Goal: Information Seeking & Learning: Understand process/instructions

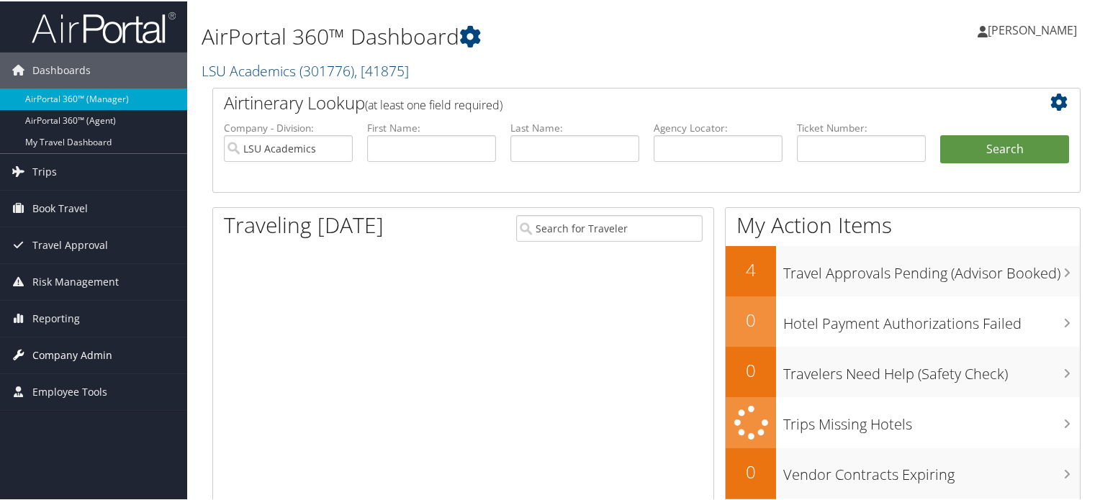
click at [77, 355] on span "Company Admin" at bounding box center [72, 354] width 80 height 36
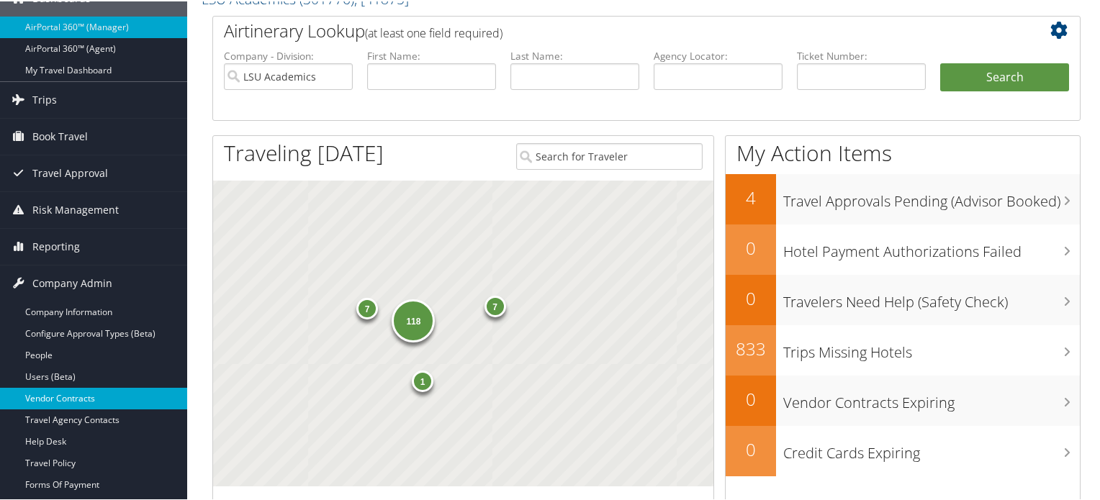
scroll to position [144, 0]
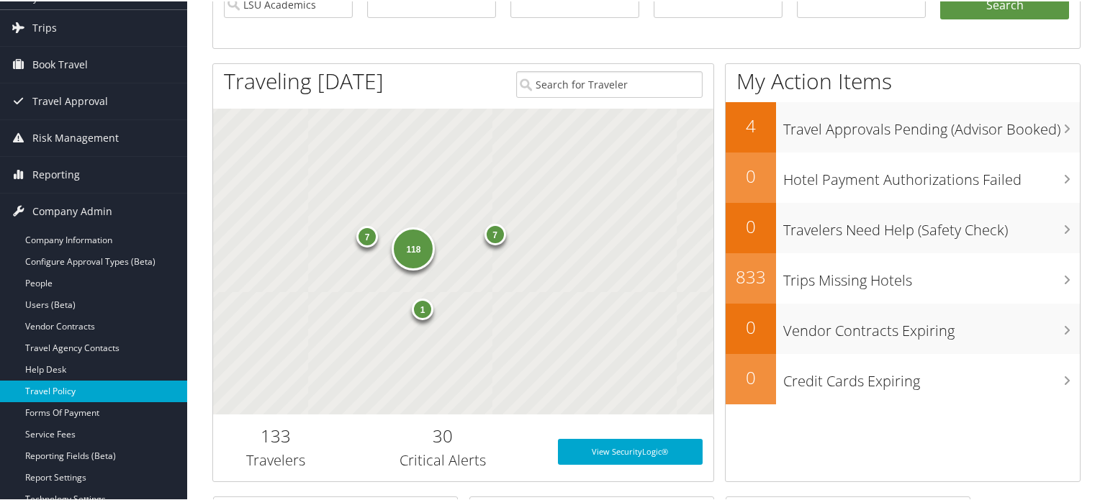
click at [66, 388] on link "Travel Policy" at bounding box center [93, 390] width 187 height 22
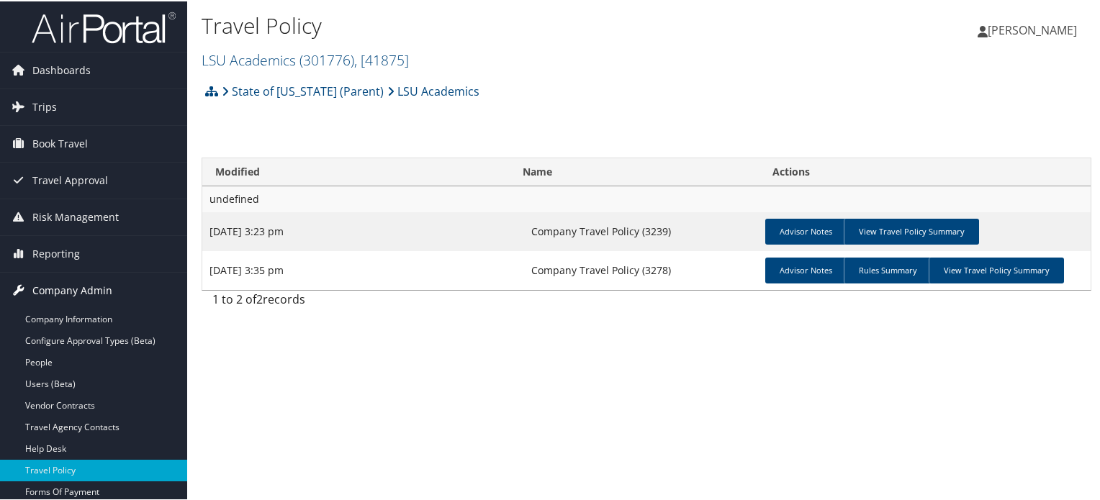
click at [85, 287] on span "Company Admin" at bounding box center [72, 289] width 80 height 36
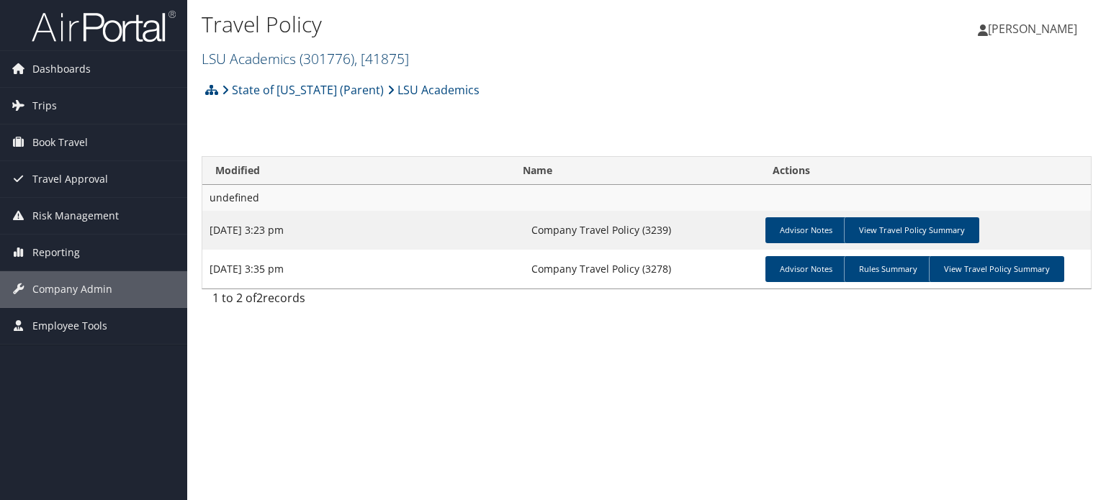
click at [383, 60] on span ", [ 41875 ]" at bounding box center [381, 58] width 55 height 19
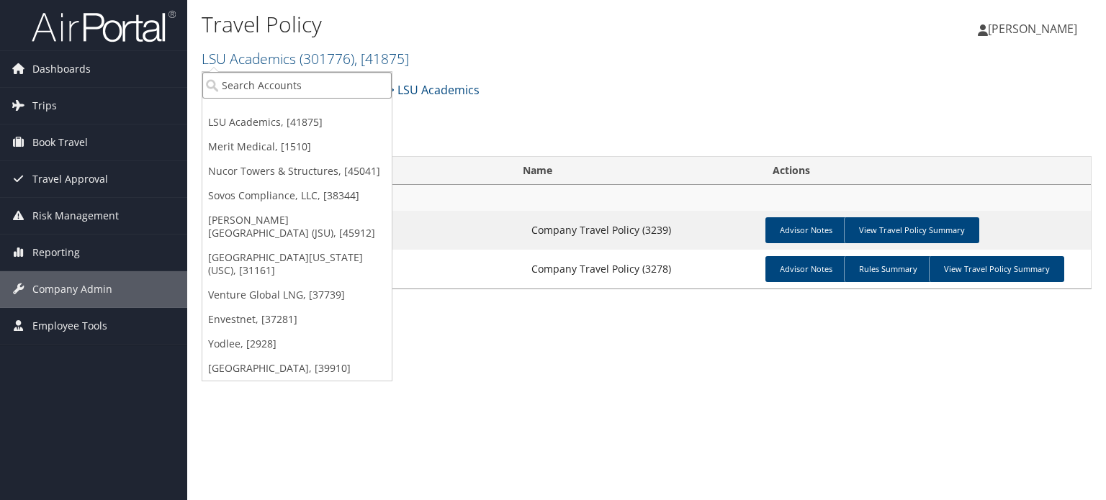
click at [305, 85] on input "search" at bounding box center [296, 85] width 189 height 27
type input "sweet"
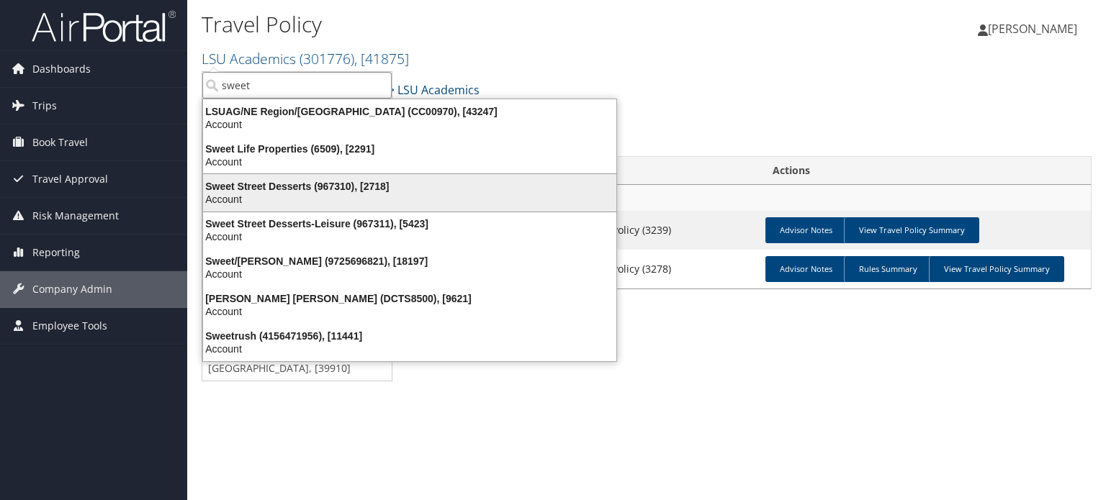
click at [319, 198] on div "Account" at bounding box center [409, 199] width 431 height 13
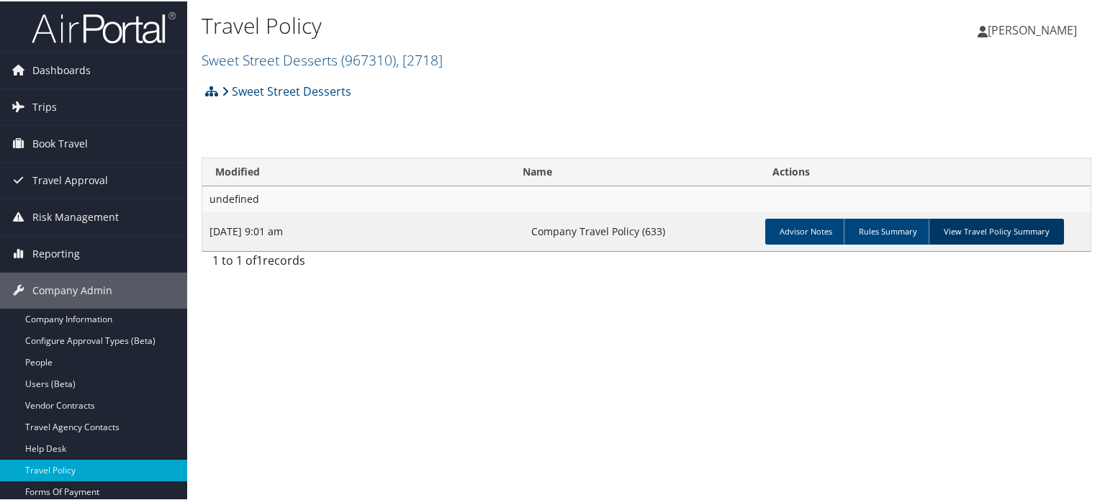
click at [997, 234] on link "View Travel Policy Summary" at bounding box center [996, 230] width 135 height 26
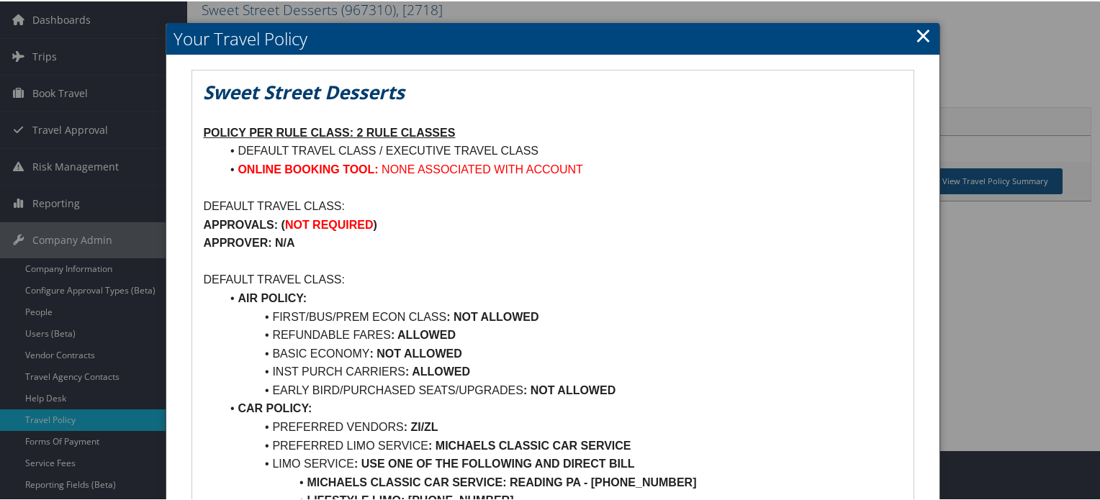
scroll to position [72, 0]
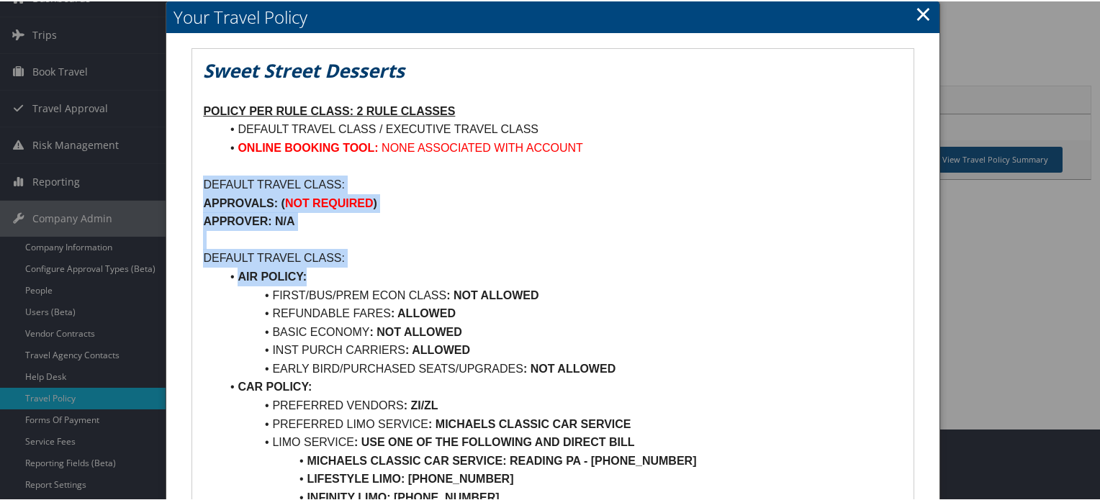
drag, startPoint x: 204, startPoint y: 179, endPoint x: 406, endPoint y: 271, distance: 222.0
click at [541, 228] on p "APPROVER: N/A" at bounding box center [552, 220] width 699 height 19
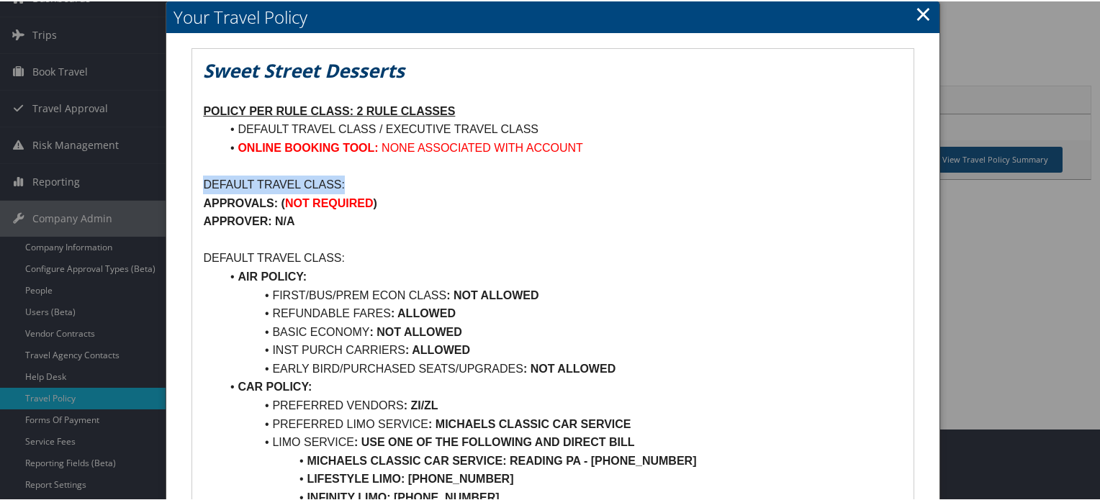
drag, startPoint x: 204, startPoint y: 181, endPoint x: 420, endPoint y: 190, distance: 215.4
click at [420, 190] on p "DEFAULT TRAVEL CLASS:" at bounding box center [552, 183] width 699 height 19
drag, startPoint x: 570, startPoint y: 294, endPoint x: 311, endPoint y: 293, distance: 259.2
click at [311, 293] on li "FIRST/BUS/PREM ECON CLASS : NOT ALLOWED" at bounding box center [561, 294] width 682 height 19
click at [481, 315] on li "REFUNDABLE FARES : ALLOWED" at bounding box center [561, 312] width 682 height 19
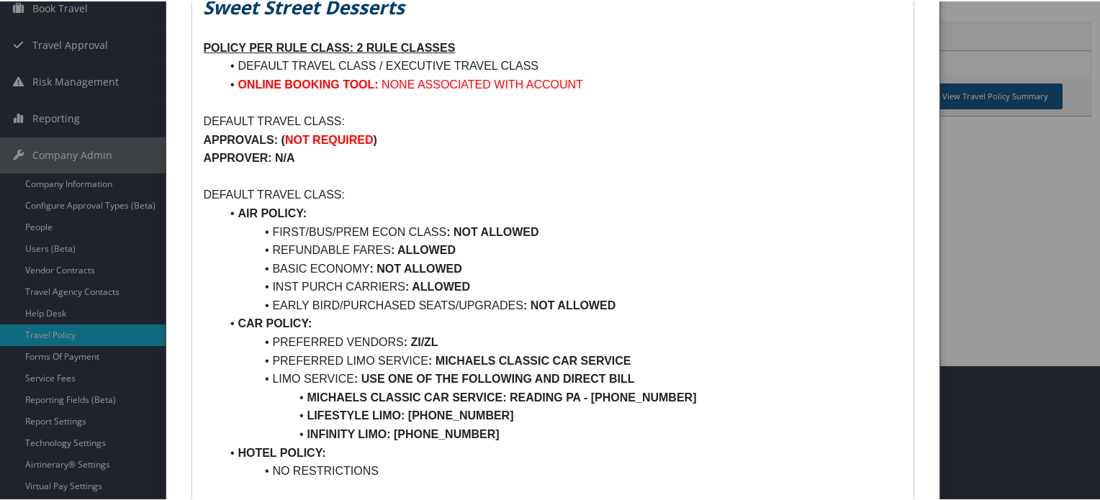
scroll to position [144, 0]
